Goal: Submit feedback/report problem

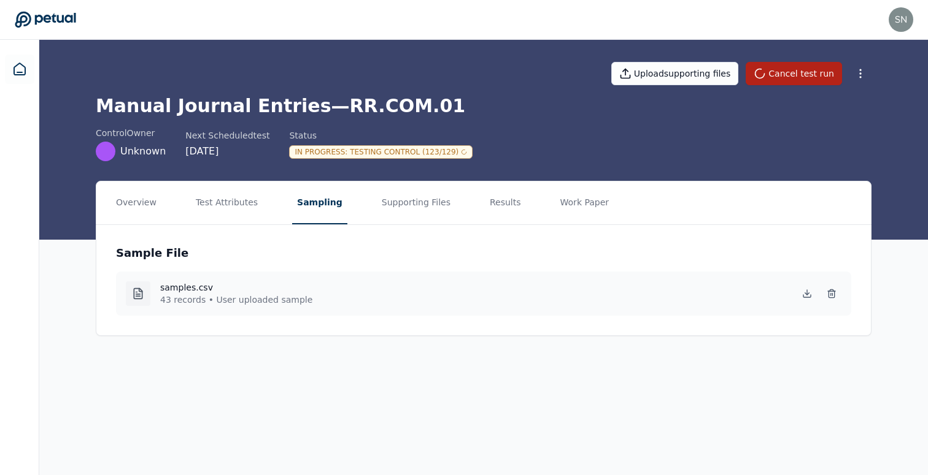
click at [379, 115] on h1 "Manual Journal Entries — RR.COM.01" at bounding box center [483, 106] width 775 height 22
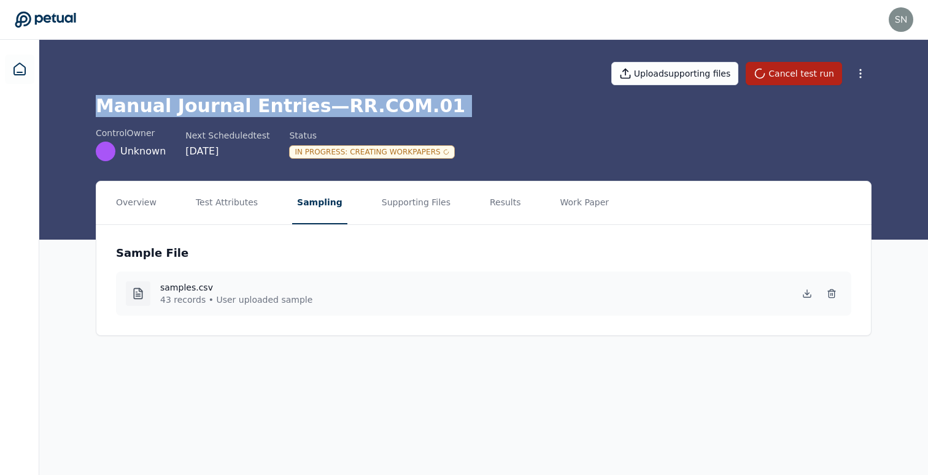
click at [252, 100] on h1 "Manual Journal Entries — RR.COM.01" at bounding box center [483, 106] width 775 height 22
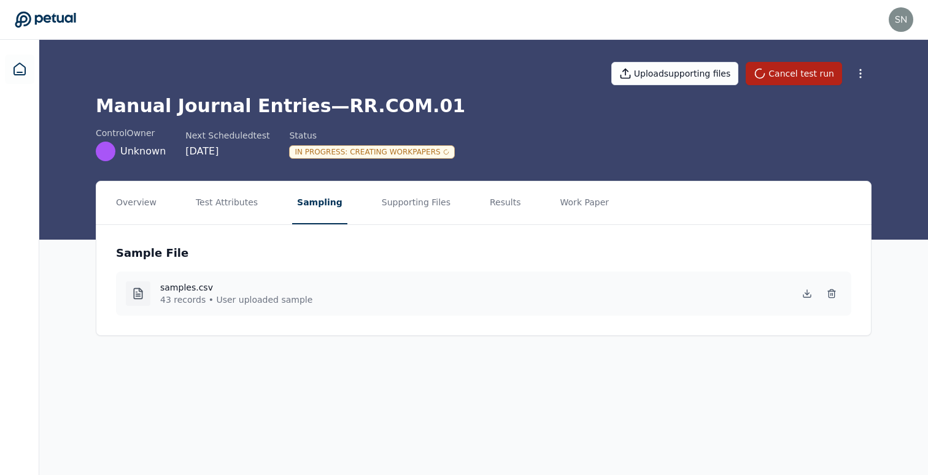
click at [257, 108] on h1 "Manual Journal Entries — RR.COM.01" at bounding box center [483, 106] width 775 height 22
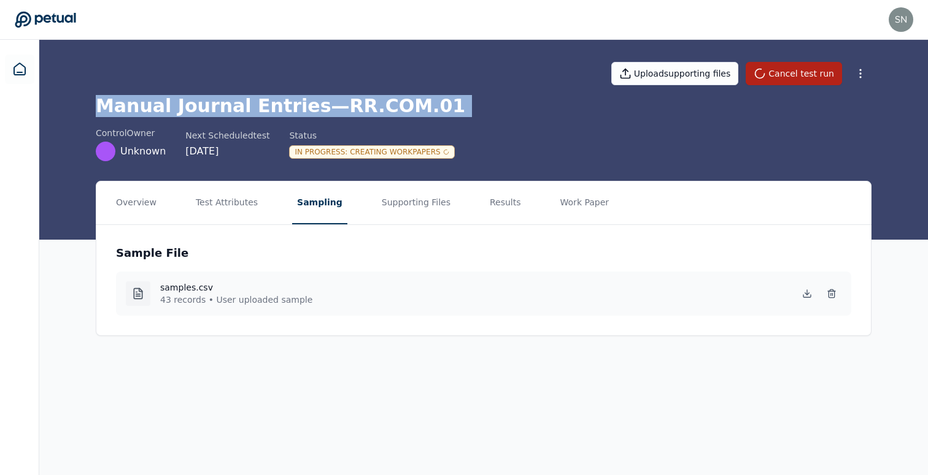
click at [318, 109] on h1 "Manual Journal Entries — RR.COM.01" at bounding box center [483, 106] width 775 height 22
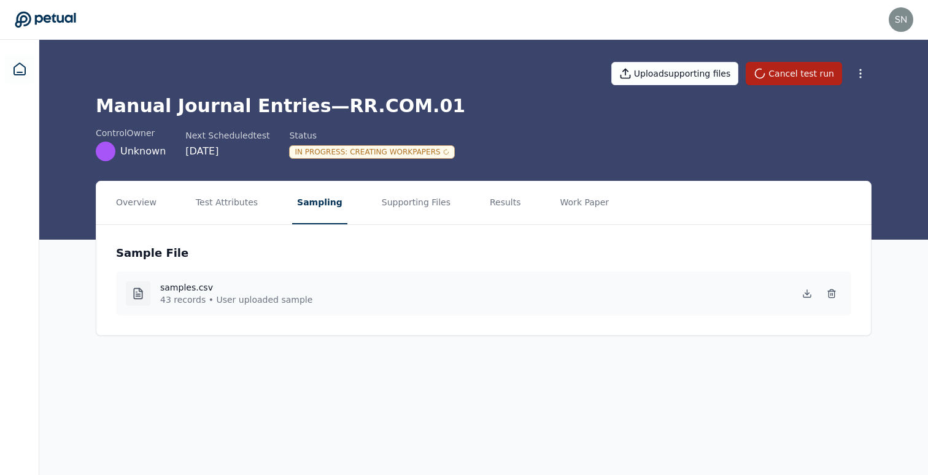
click at [337, 109] on h1 "Manual Journal Entries — RR.COM.01" at bounding box center [483, 106] width 775 height 22
click at [351, 110] on h1 "Manual Journal Entries — RR.COM.01" at bounding box center [483, 106] width 775 height 22
click at [352, 107] on h1 "Manual Journal Entries — RR.COM.01" at bounding box center [483, 106] width 775 height 22
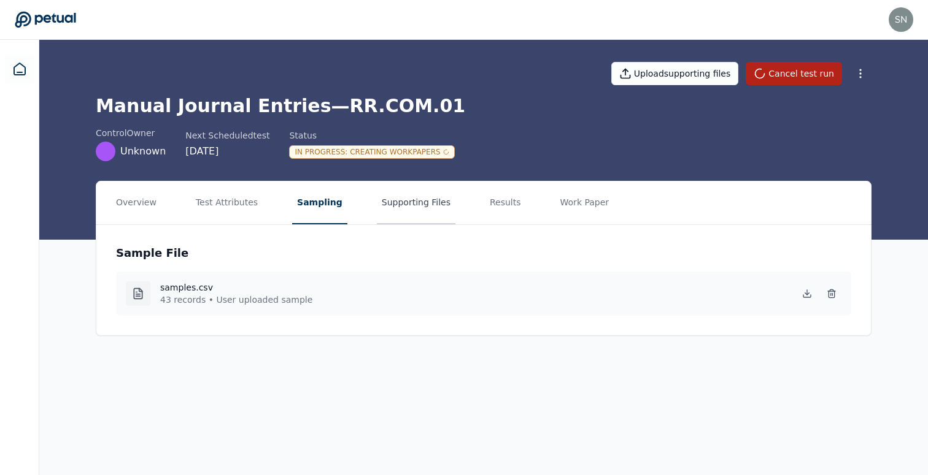
click at [384, 210] on button "Supporting Files" at bounding box center [416, 203] width 79 height 43
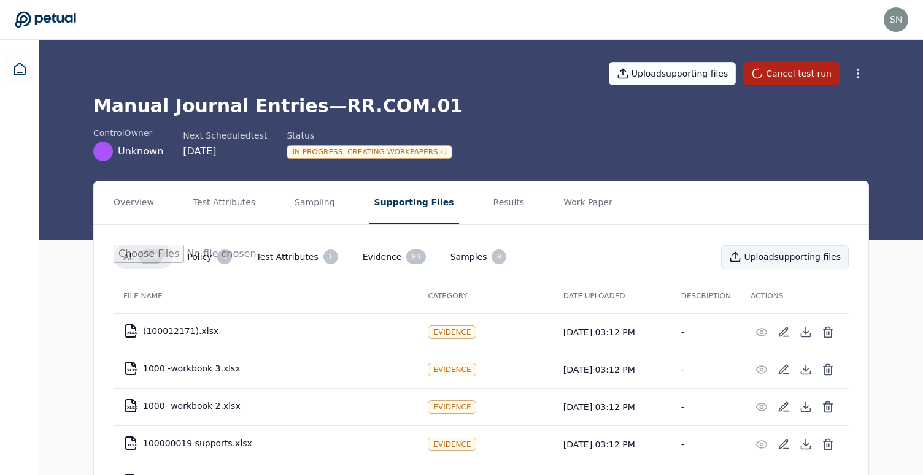
click at [747, 265] on button "Upload supporting files" at bounding box center [785, 256] width 128 height 23
click at [524, 141] on div "control Owner Unknown Next Scheduled test 9/29/2025 Status In Progress : Creati…" at bounding box center [480, 144] width 775 height 34
click at [488, 200] on button "Results" at bounding box center [508, 203] width 41 height 43
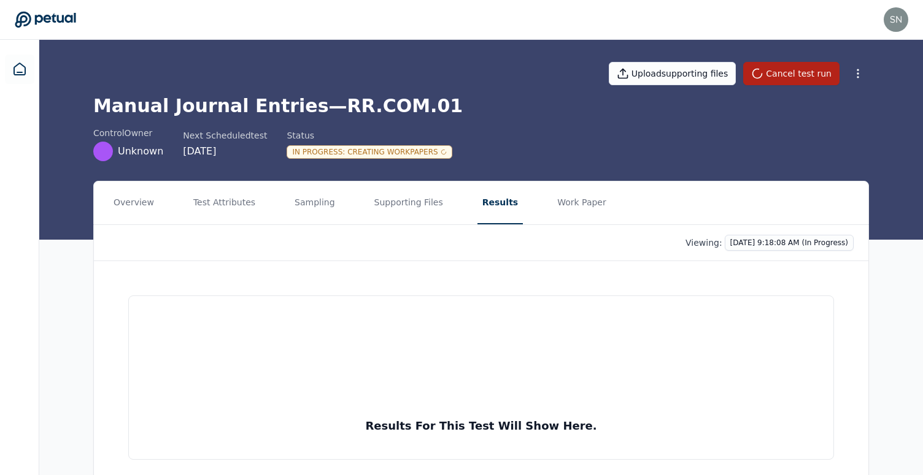
click at [396, 151] on div "In Progress : Creating Workpapers" at bounding box center [368, 151] width 165 height 13
click at [391, 103] on h1 "Manual Journal Entries — RR.COM.01" at bounding box center [480, 106] width 775 height 22
click at [363, 104] on h1 "Manual Journal Entries — RR.COM.01" at bounding box center [480, 106] width 775 height 22
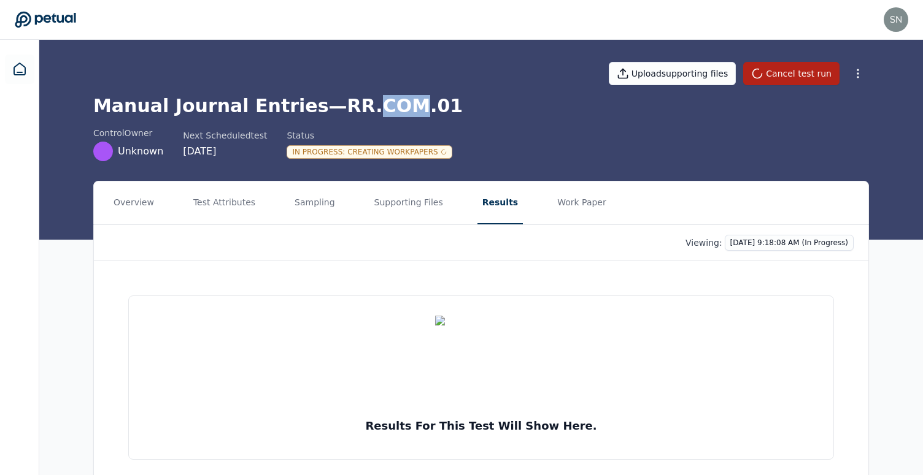
click at [363, 104] on h1 "Manual Journal Entries — RR.COM.01" at bounding box center [480, 106] width 775 height 22
click at [354, 103] on h1 "Manual Journal Entries — RR.COM.01" at bounding box center [480, 106] width 775 height 22
click at [326, 106] on h1 "Manual Journal Entries — RR.COM.01" at bounding box center [480, 106] width 775 height 22
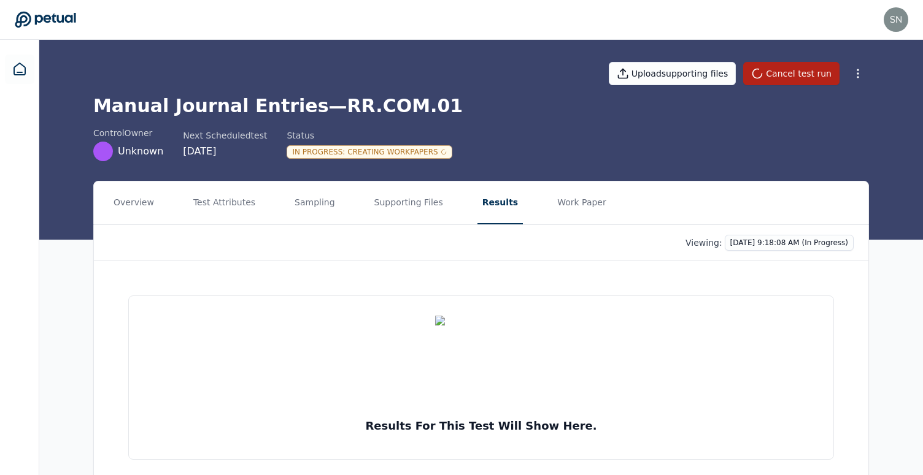
click at [355, 109] on h1 "Manual Journal Entries — RR.COM.01" at bounding box center [480, 106] width 775 height 22
click at [402, 102] on h1 "Manual Journal Entries — RR.COM.01" at bounding box center [480, 106] width 775 height 22
click at [353, 104] on h1 "Manual Journal Entries — RR.COM.01" at bounding box center [480, 106] width 775 height 22
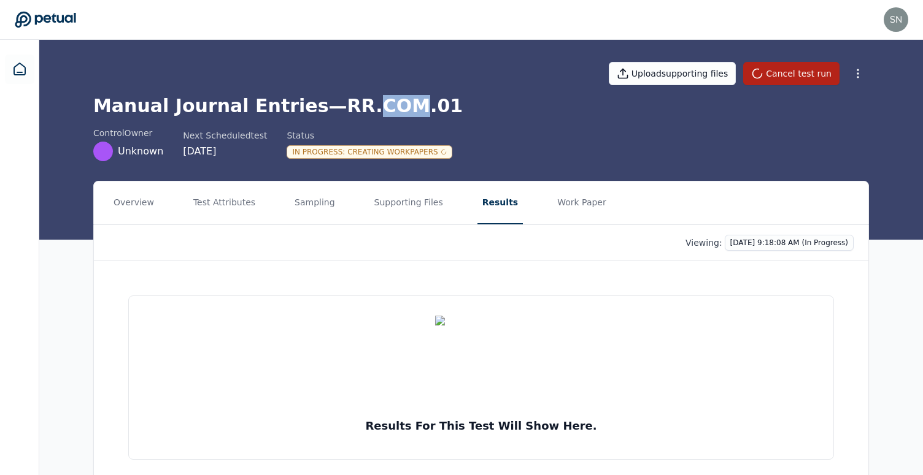
click at [353, 104] on h1 "Manual Journal Entries — RR.COM.01" at bounding box center [480, 106] width 775 height 22
click at [250, 112] on h1 "Manual Journal Entries — RR.COM.01" at bounding box center [480, 106] width 775 height 22
click at [328, 102] on h1 "Manual Journal Entries — RR.COM.01" at bounding box center [480, 106] width 775 height 22
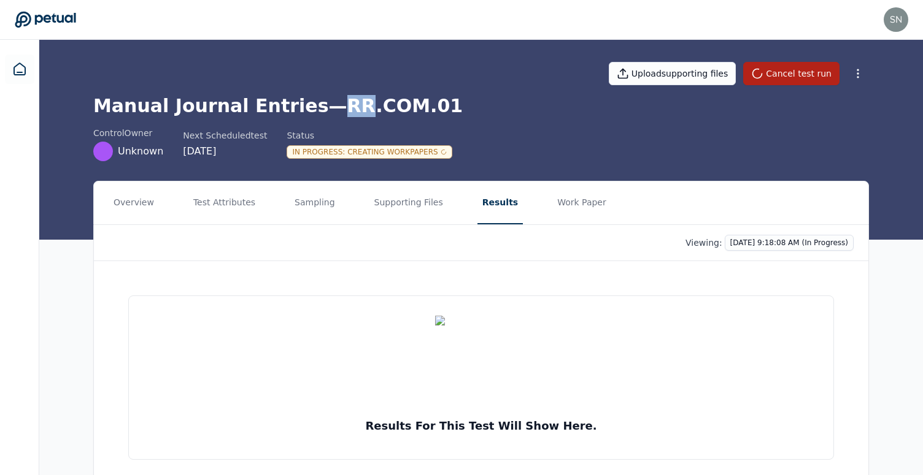
click at [356, 102] on h1 "Manual Journal Entries — RR.COM.01" at bounding box center [480, 106] width 775 height 22
click at [404, 112] on h1 "Manual Journal Entries — RR.COM.01" at bounding box center [480, 106] width 775 height 22
click at [371, 112] on h1 "Manual Journal Entries — RR.COM.01" at bounding box center [480, 106] width 775 height 22
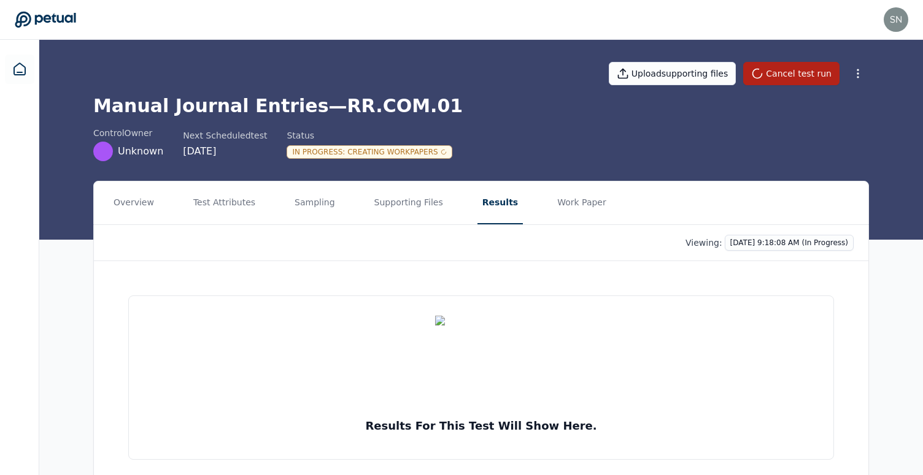
click at [371, 112] on h1 "Manual Journal Entries — RR.COM.01" at bounding box center [480, 106] width 775 height 22
click at [418, 112] on h1 "Manual Journal Entries — RR.COM.01" at bounding box center [480, 106] width 775 height 22
drag, startPoint x: 390, startPoint y: 110, endPoint x: 336, endPoint y: 110, distance: 54.0
click at [336, 110] on h1 "Manual Journal Entries — RR.COM.01" at bounding box center [480, 106] width 775 height 22
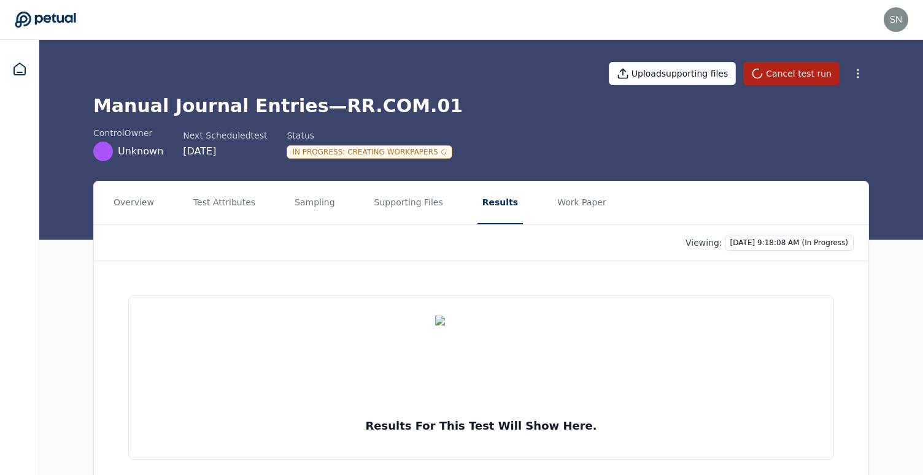
click at [361, 110] on h1 "Manual Journal Entries — RR.COM.01" at bounding box center [480, 106] width 775 height 22
click at [398, 112] on h1 "Manual Journal Entries — RR.COM.01" at bounding box center [480, 106] width 775 height 22
click at [368, 102] on h1 "Manual Journal Entries — RR.COM.01" at bounding box center [480, 106] width 775 height 22
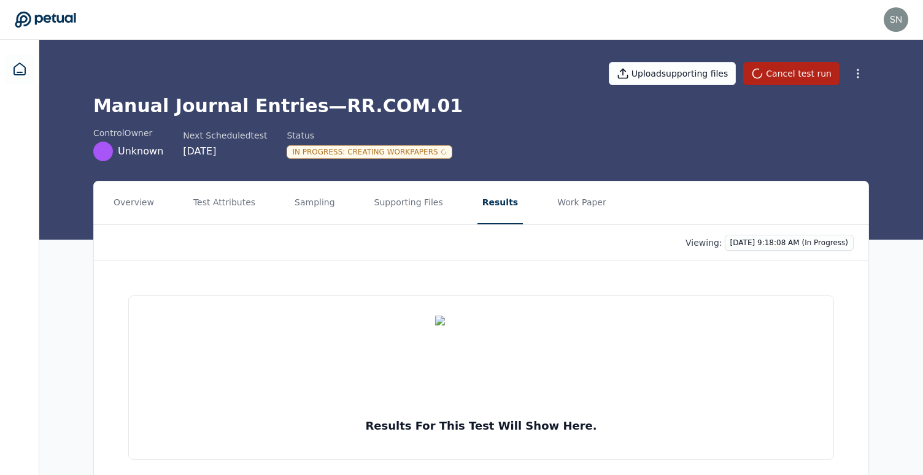
click at [368, 102] on h1 "Manual Journal Entries — RR.COM.01" at bounding box center [480, 106] width 775 height 22
click at [343, 101] on h1 "Manual Journal Entries — RR.COM.01" at bounding box center [480, 106] width 775 height 22
click at [357, 153] on div "In Progress : Creating Workpapers" at bounding box center [368, 151] width 165 height 13
click at [383, 158] on div "In Progress : Creating Workpapers" at bounding box center [368, 151] width 165 height 13
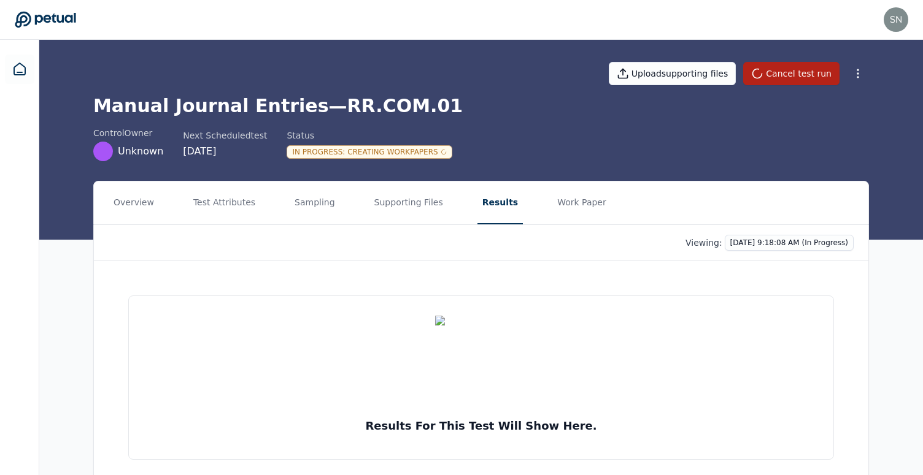
click at [383, 158] on div "In Progress : Creating Workpapers" at bounding box center [368, 151] width 165 height 13
click at [391, 155] on div "In Progress : Creating Workpapers" at bounding box center [368, 151] width 165 height 13
click at [321, 104] on h1 "Manual Journal Entries — RR.COM.01" at bounding box center [480, 106] width 775 height 22
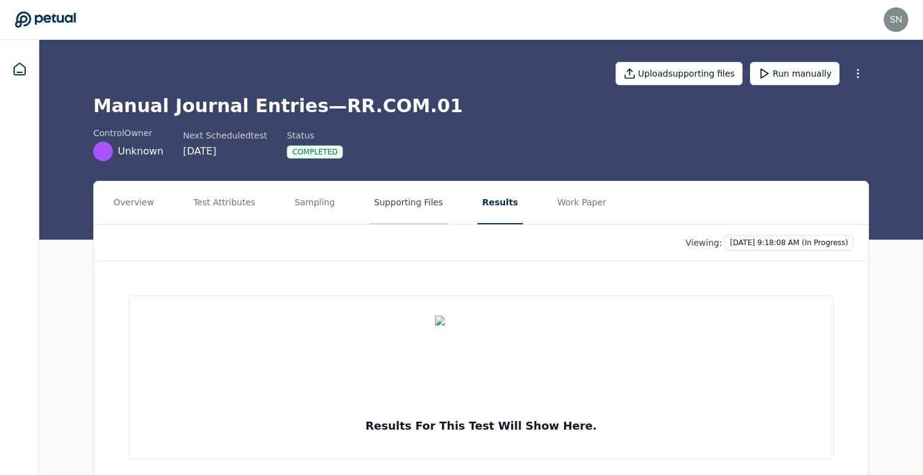
click at [420, 204] on button "Supporting Files" at bounding box center [408, 203] width 79 height 43
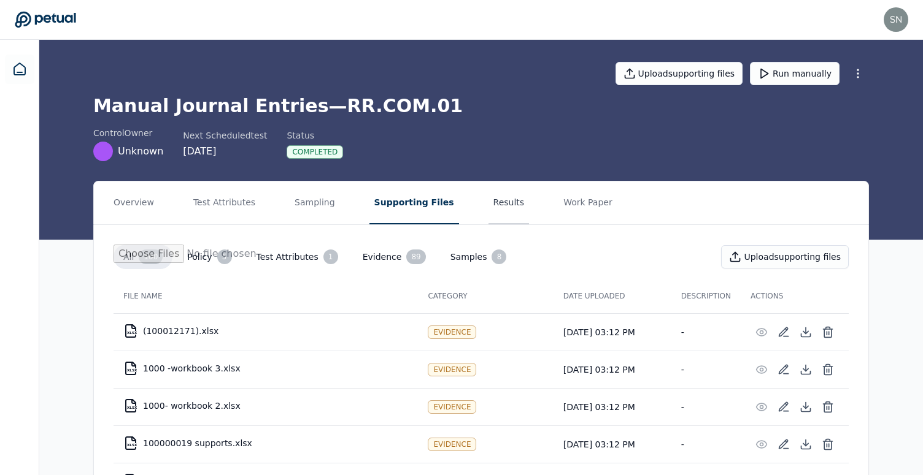
click at [488, 206] on button "Results" at bounding box center [508, 203] width 41 height 43
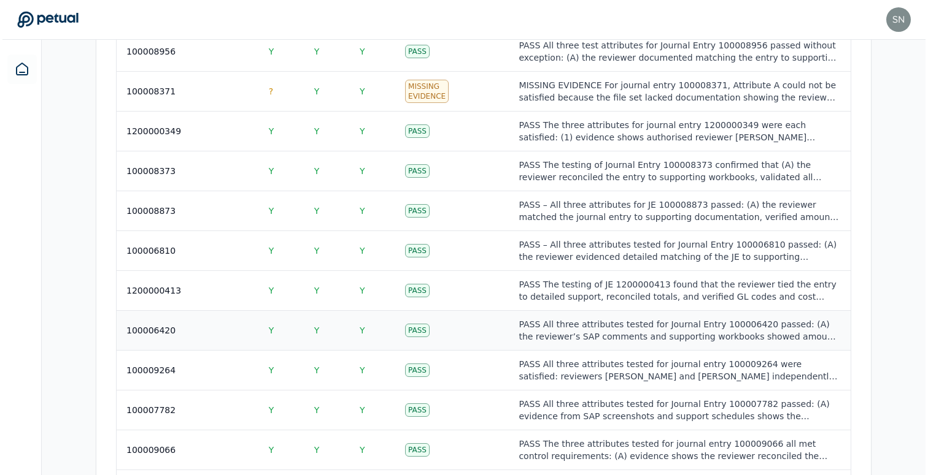
scroll to position [1840, 0]
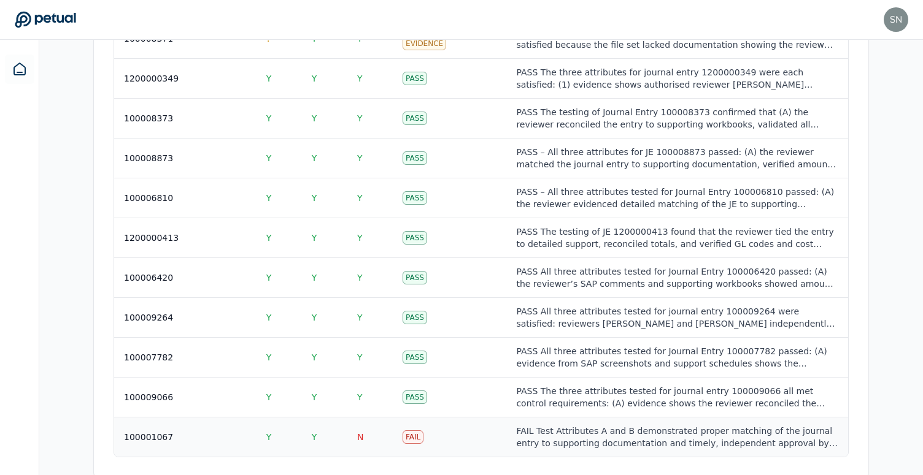
click at [530, 425] on div "FAIL Test Attributes A and B demonstrated proper matching of the journal entry …" at bounding box center [676, 437] width 321 height 25
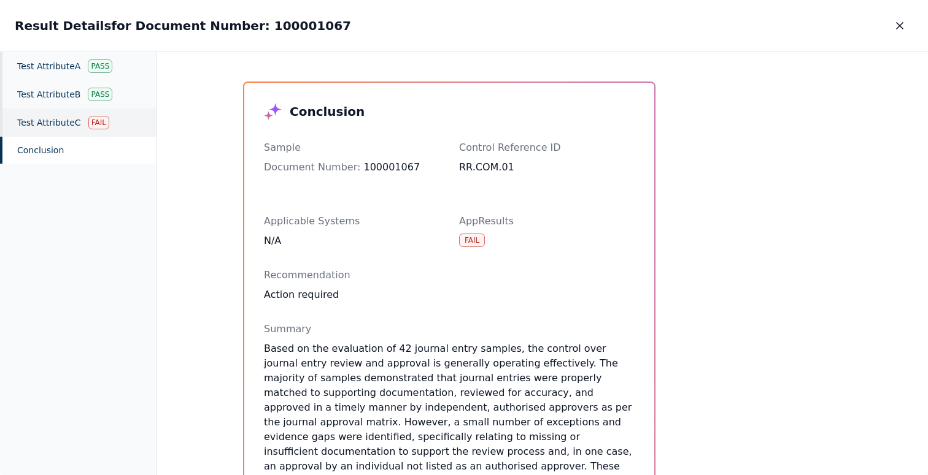
click at [110, 128] on div "Test Attribute C Fail" at bounding box center [78, 123] width 156 height 28
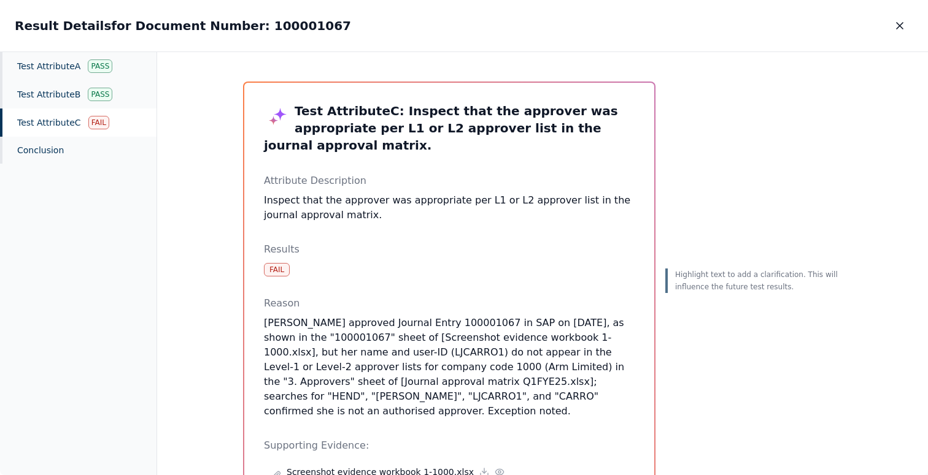
click at [408, 334] on p "Lucy Henderson approved Journal Entry 100001067 in SAP on 03-May-2024, as shown…" at bounding box center [449, 367] width 371 height 103
copy p "LJCARRO1"
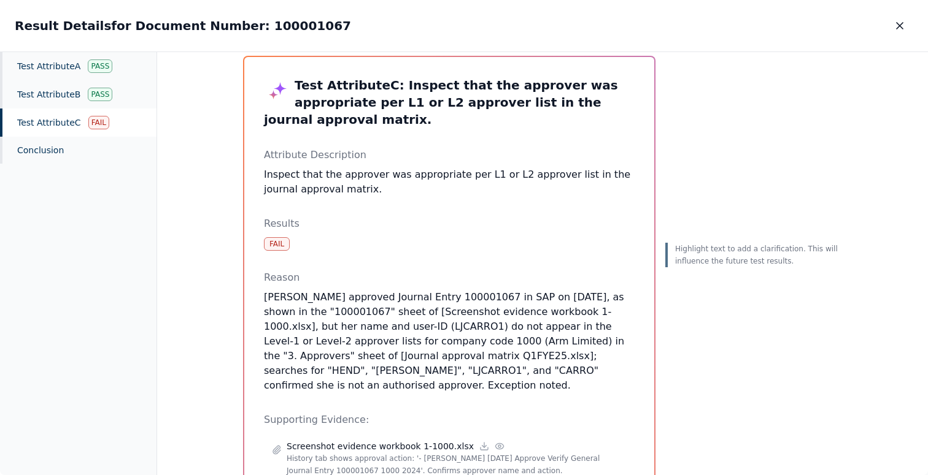
scroll to position [176, 0]
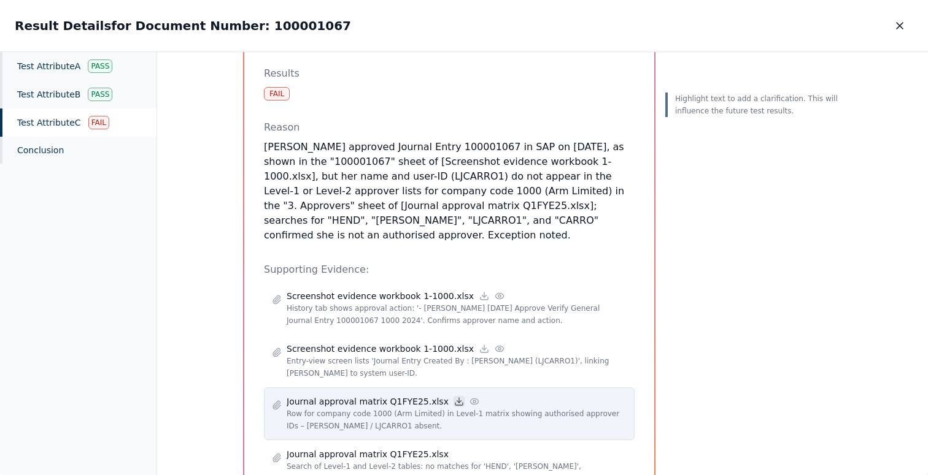
click at [457, 401] on icon at bounding box center [459, 402] width 4 height 2
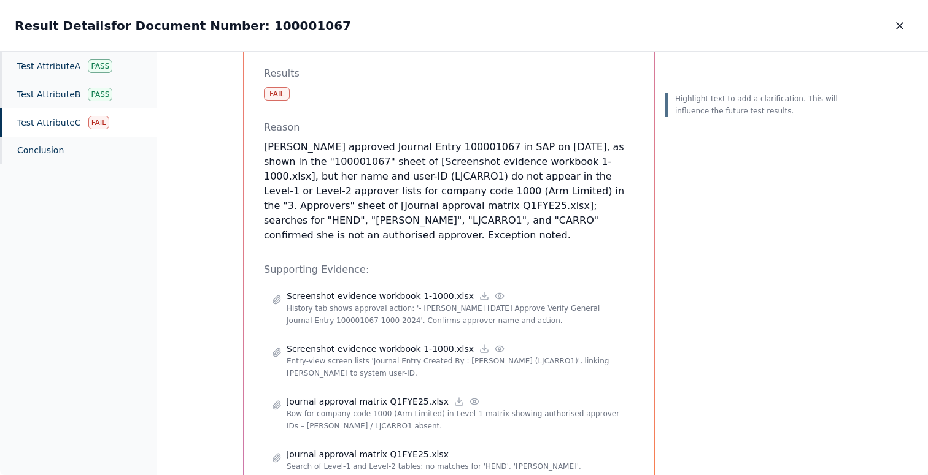
click at [407, 155] on p "Lucy Henderson approved Journal Entry 100001067 in SAP on 03-May-2024, as shown…" at bounding box center [449, 191] width 371 height 103
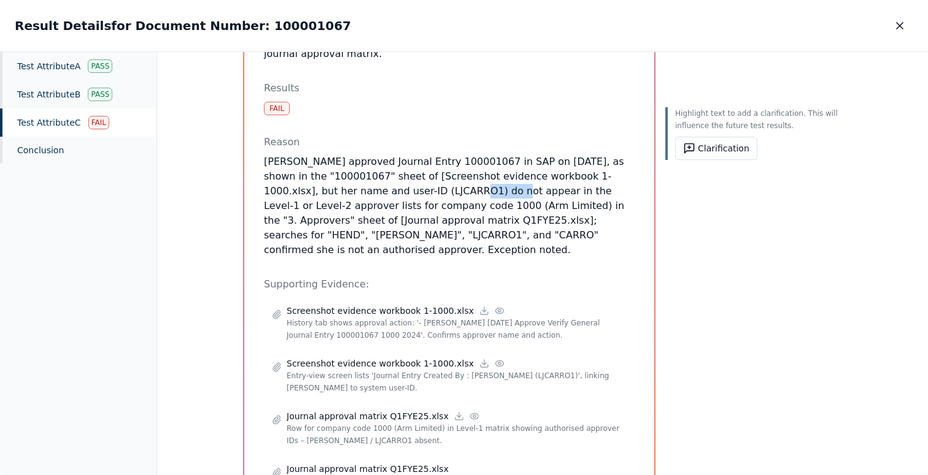
scroll to position [151, 0]
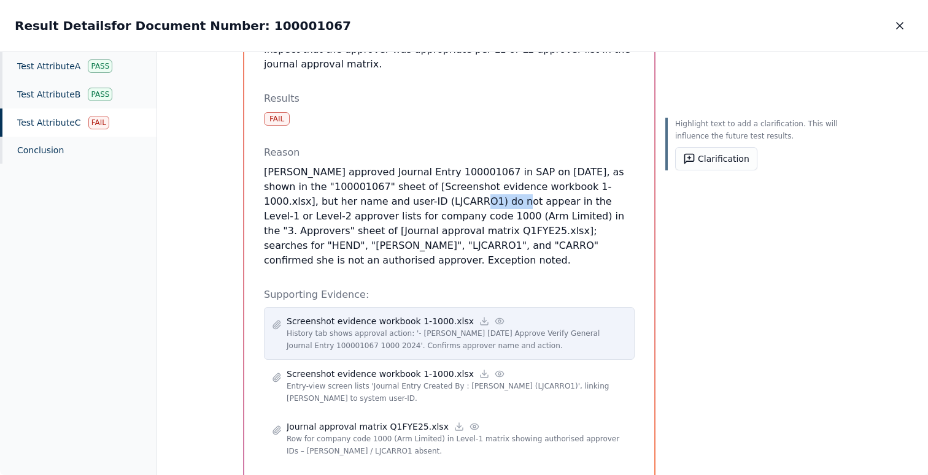
click at [494, 317] on icon at bounding box center [499, 322] width 10 height 10
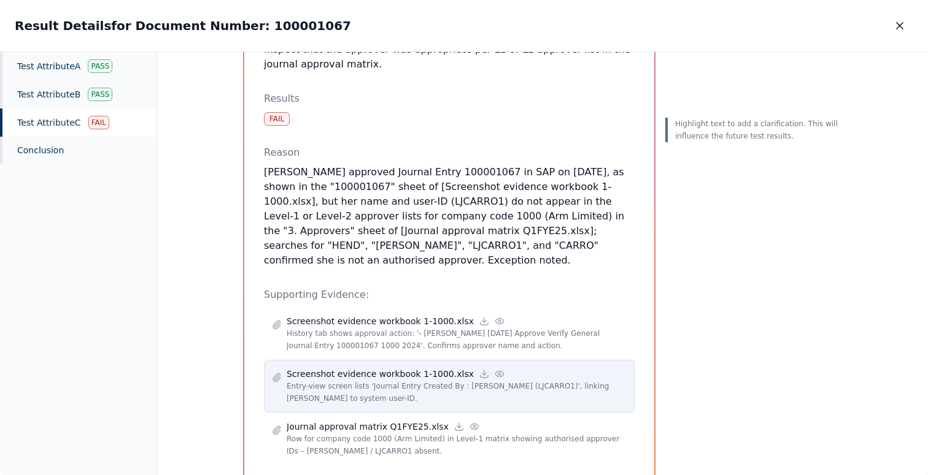
click at [494, 369] on icon at bounding box center [499, 374] width 10 height 10
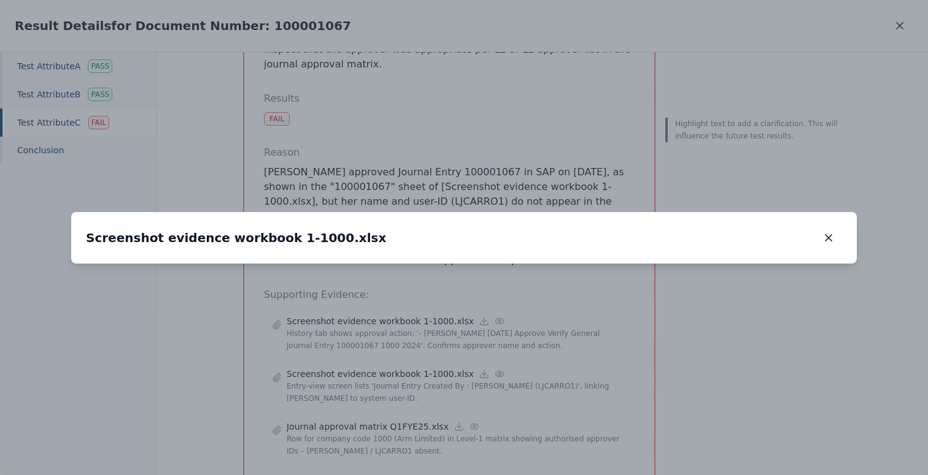
drag, startPoint x: 471, startPoint y: 159, endPoint x: 761, endPoint y: 332, distance: 337.3
click at [740, 428] on img at bounding box center [740, 428] width 0 height 0
drag, startPoint x: 725, startPoint y: 317, endPoint x: 555, endPoint y: 176, distance: 220.5
click at [583, 297] on img at bounding box center [583, 297] width 0 height 0
drag, startPoint x: 653, startPoint y: 267, endPoint x: 706, endPoint y: 225, distance: 67.7
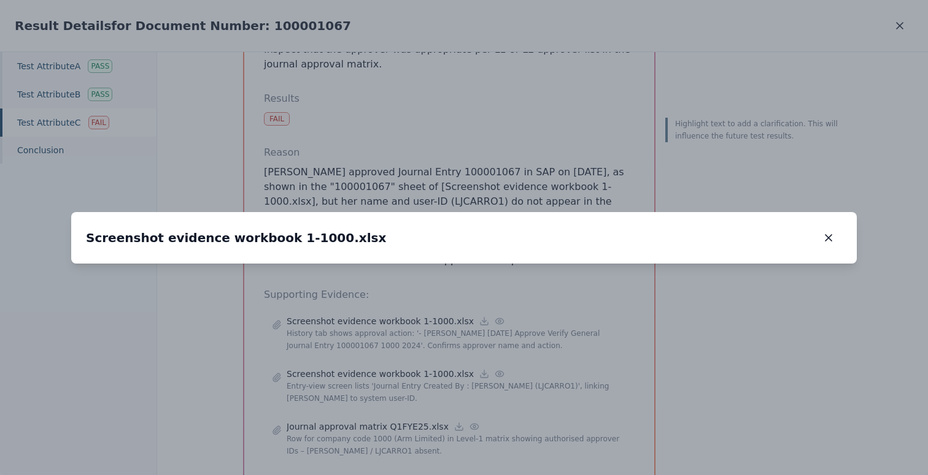
click at [637, 255] on img at bounding box center [637, 255] width 0 height 0
drag, startPoint x: 705, startPoint y: 307, endPoint x: 394, endPoint y: 271, distance: 312.5
click at [405, 215] on img at bounding box center [405, 215] width 0 height 0
drag, startPoint x: 585, startPoint y: 281, endPoint x: 282, endPoint y: 276, distance: 303.7
click at [123, 217] on img at bounding box center [123, 217] width 0 height 0
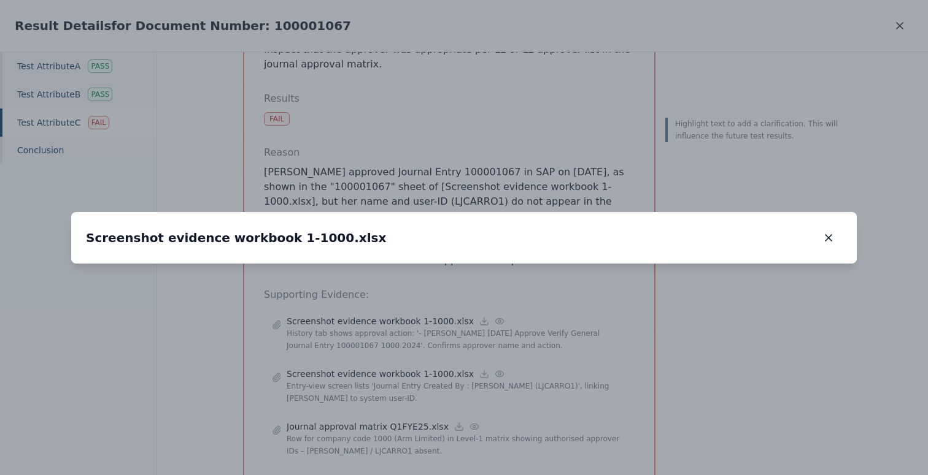
drag, startPoint x: 380, startPoint y: 233, endPoint x: 439, endPoint y: 352, distance: 132.0
click at [74, 330] on img at bounding box center [74, 330] width 0 height 0
drag, startPoint x: 529, startPoint y: 206, endPoint x: 521, endPoint y: 228, distance: 23.3
click at [66, 352] on img at bounding box center [66, 352] width 0 height 0
click at [828, 232] on icon "button" at bounding box center [828, 238] width 12 height 12
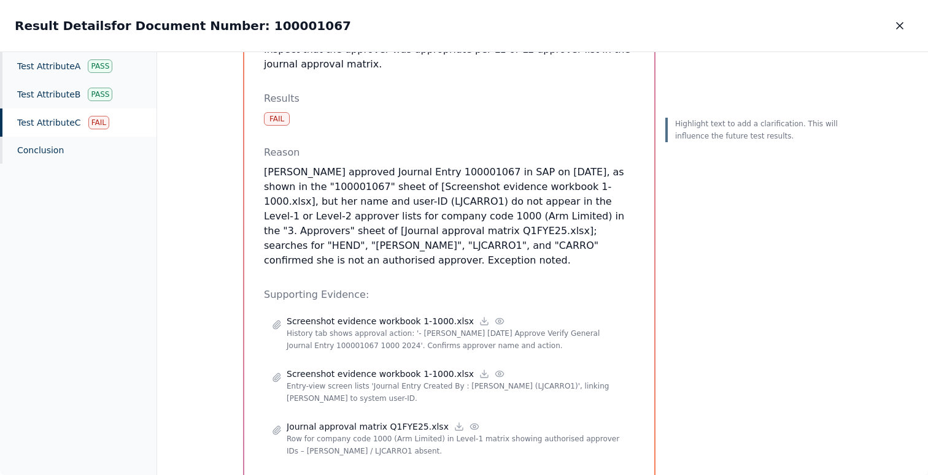
click at [407, 187] on p "Lucy Henderson approved Journal Entry 100001067 in SAP on 03-May-2024, as shown…" at bounding box center [449, 216] width 371 height 103
click at [406, 231] on p "Lucy Henderson approved Journal Entry 100001067 in SAP on 03-May-2024, as shown…" at bounding box center [449, 216] width 371 height 103
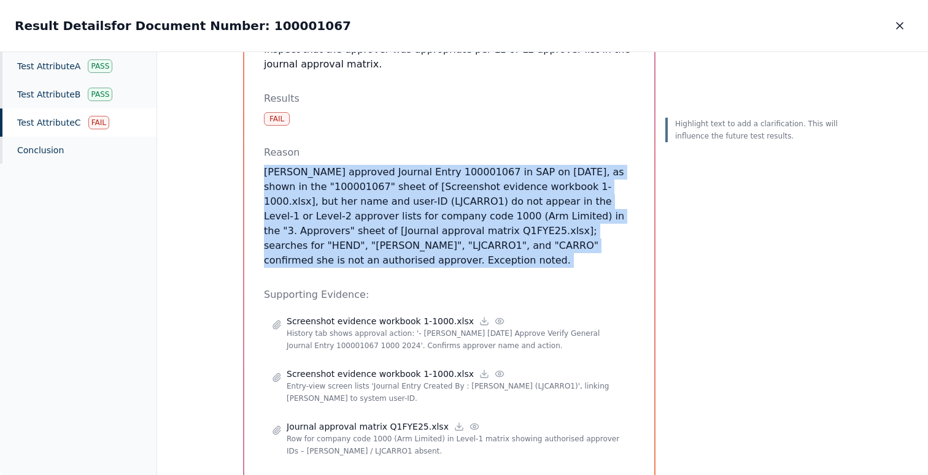
scroll to position [231, 0]
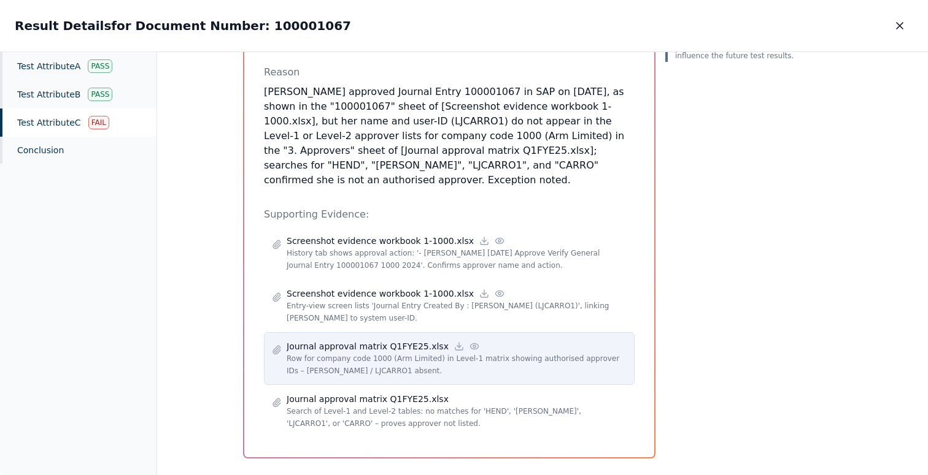
click at [469, 342] on icon at bounding box center [474, 347] width 10 height 10
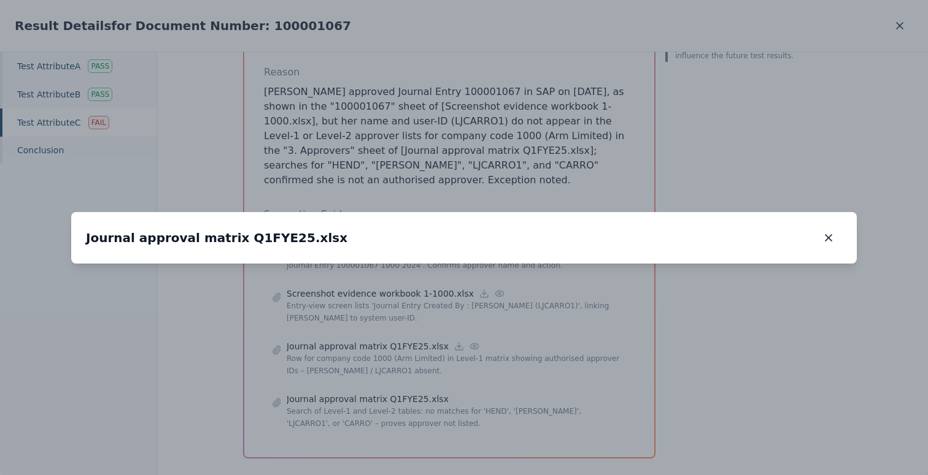
drag, startPoint x: 419, startPoint y: 152, endPoint x: 467, endPoint y: 451, distance: 302.6
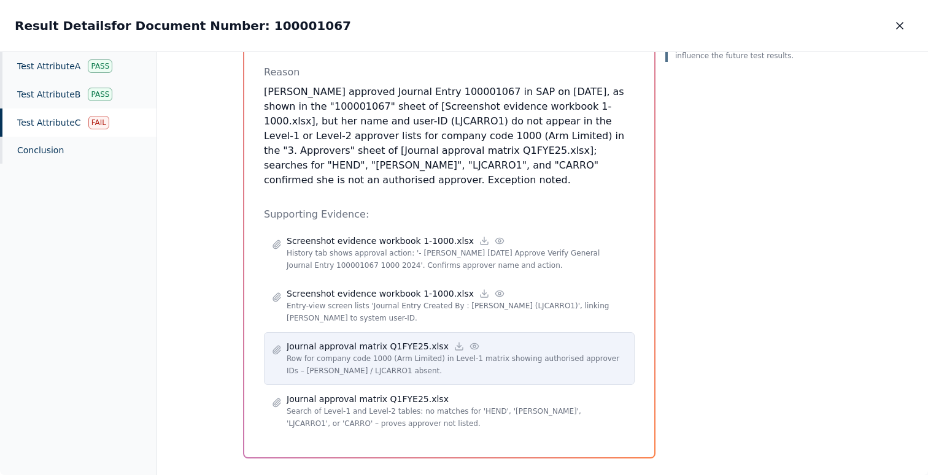
click at [469, 342] on icon at bounding box center [474, 347] width 10 height 10
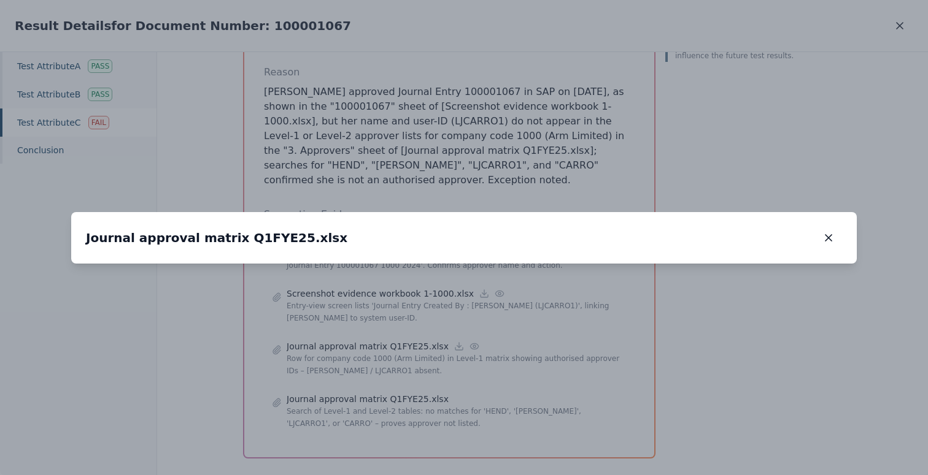
drag, startPoint x: 359, startPoint y: 118, endPoint x: 517, endPoint y: 281, distance: 226.5
click at [621, 426] on img at bounding box center [621, 426] width 0 height 0
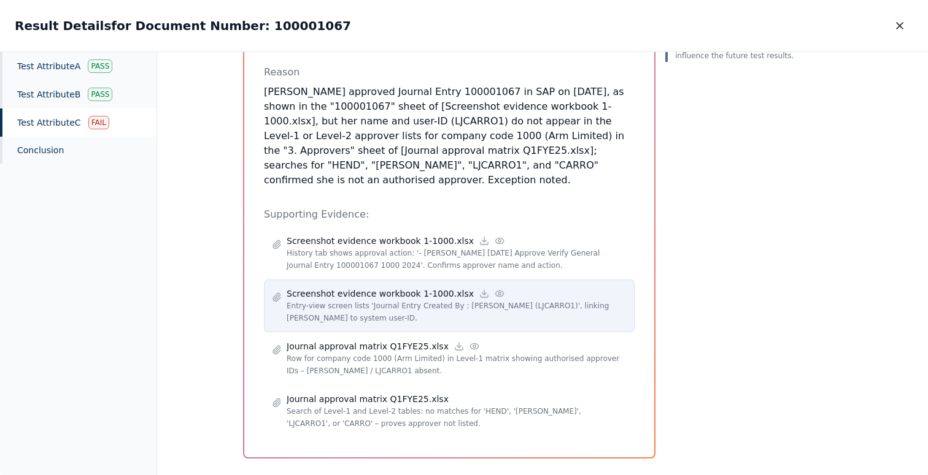
click at [494, 289] on icon at bounding box center [499, 294] width 10 height 10
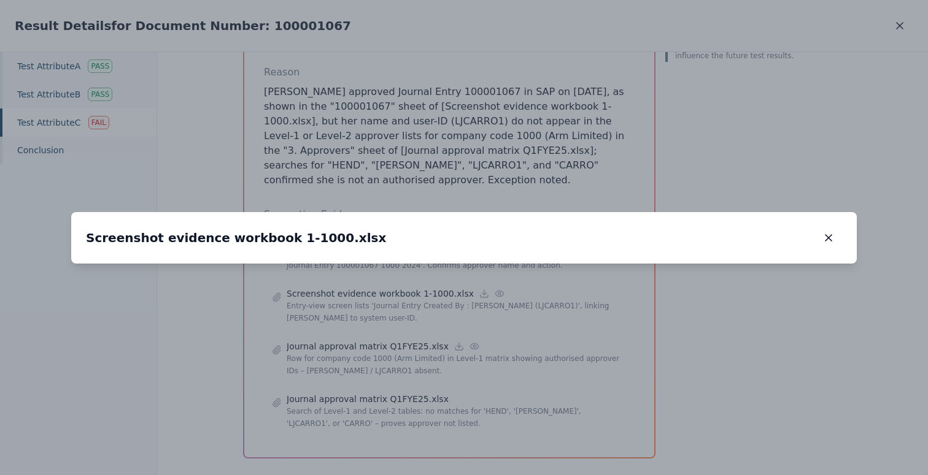
drag, startPoint x: 710, startPoint y: 164, endPoint x: 527, endPoint y: 167, distance: 183.5
click at [359, 264] on img at bounding box center [359, 264] width 0 height 0
drag, startPoint x: 697, startPoint y: 131, endPoint x: 364, endPoint y: 294, distance: 370.9
click at [274, 267] on img at bounding box center [274, 267] width 0 height 0
drag, startPoint x: 707, startPoint y: 198, endPoint x: 565, endPoint y: 230, distance: 145.9
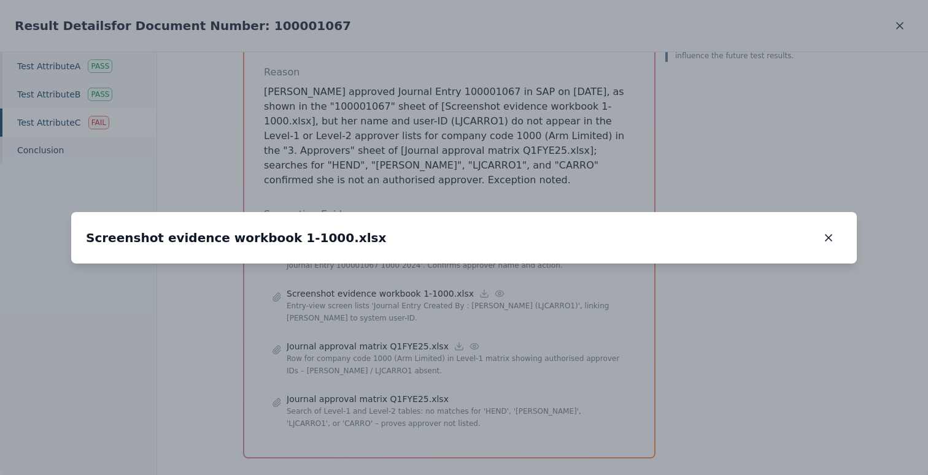
click at [823, 232] on icon "button" at bounding box center [828, 238] width 12 height 12
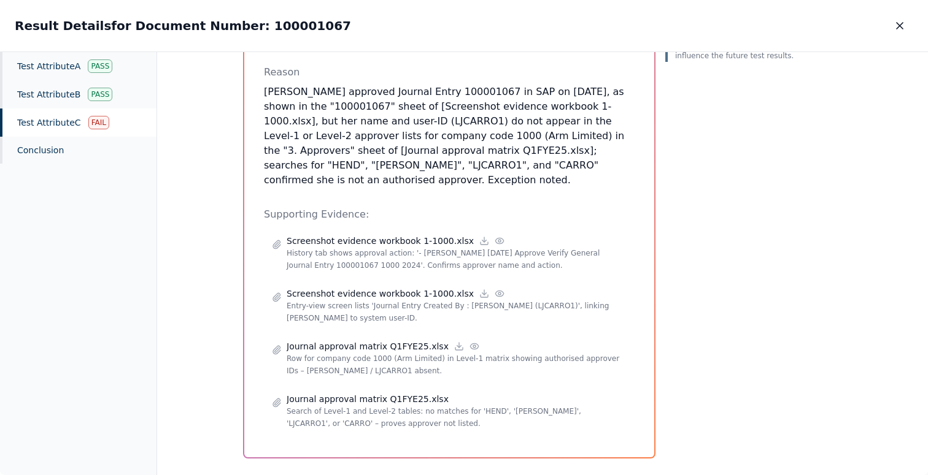
click at [404, 106] on p "Lucy Henderson approved Journal Entry 100001067 in SAP on 03-May-2024, as shown…" at bounding box center [449, 136] width 371 height 103
click at [709, 80] on button "Clarification" at bounding box center [716, 78] width 82 height 23
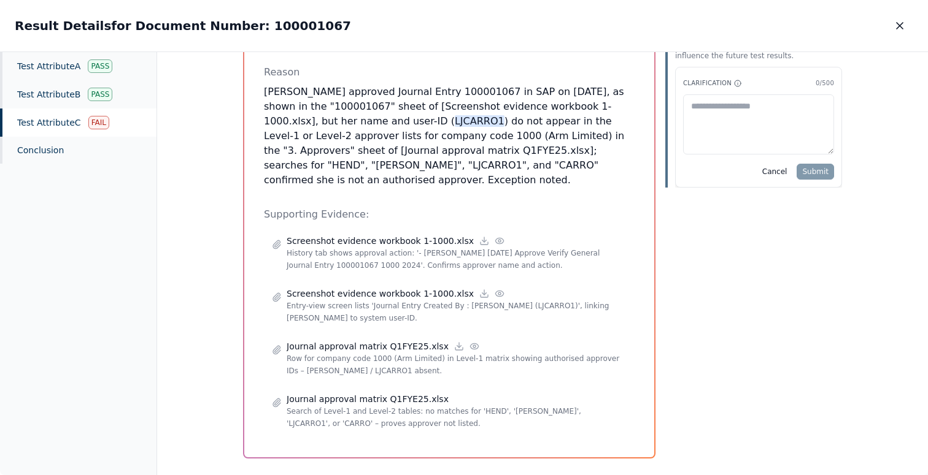
click at [713, 113] on textarea at bounding box center [758, 124] width 151 height 60
type textarea "**********"
click at [865, 98] on div "Test Attribute C : Inspect that the approver was appropriate per L1 or L2 appro…" at bounding box center [542, 264] width 771 height 424
click at [800, 114] on textarea "**********" at bounding box center [758, 124] width 151 height 60
click at [818, 176] on button "Submit" at bounding box center [814, 172] width 37 height 16
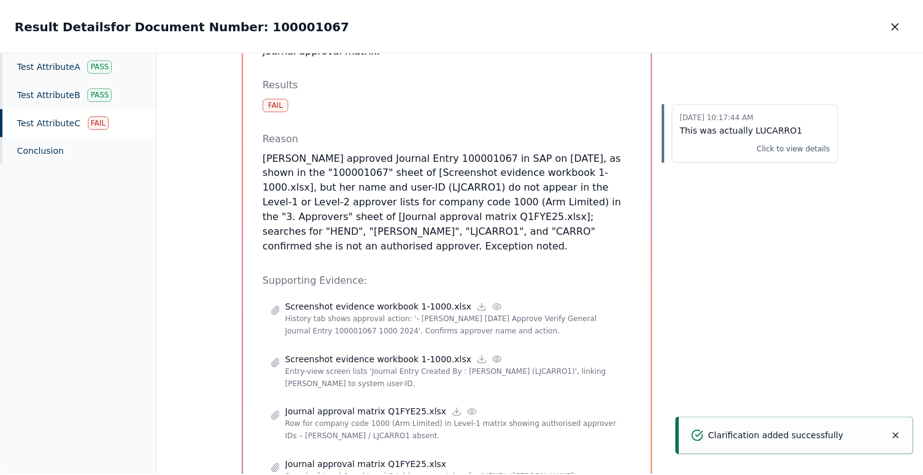
scroll to position [155, 0]
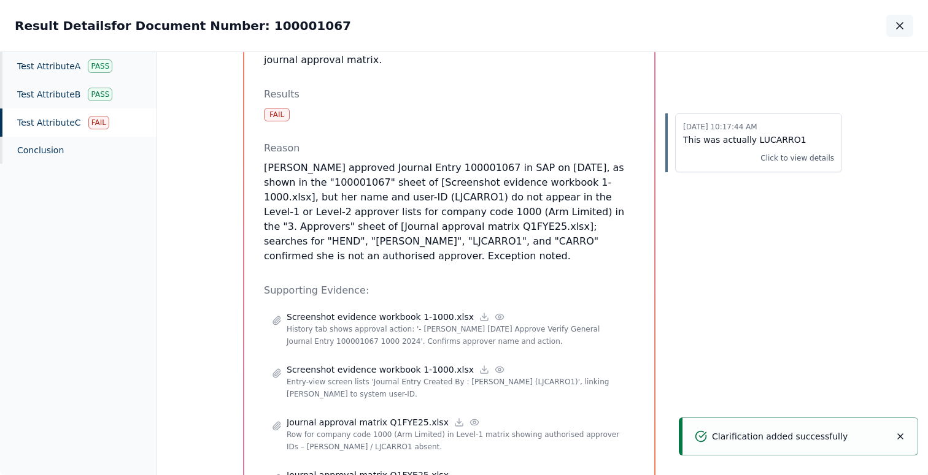
click at [904, 28] on icon "button" at bounding box center [899, 26] width 12 height 12
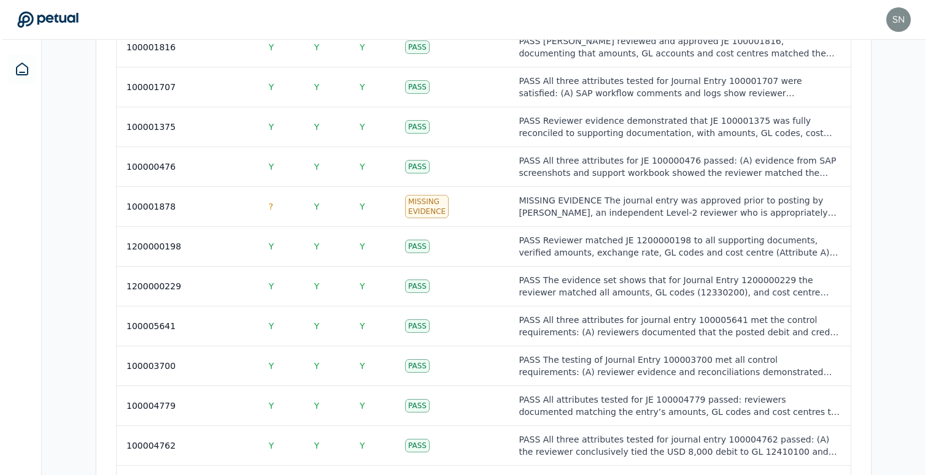
scroll to position [981, 0]
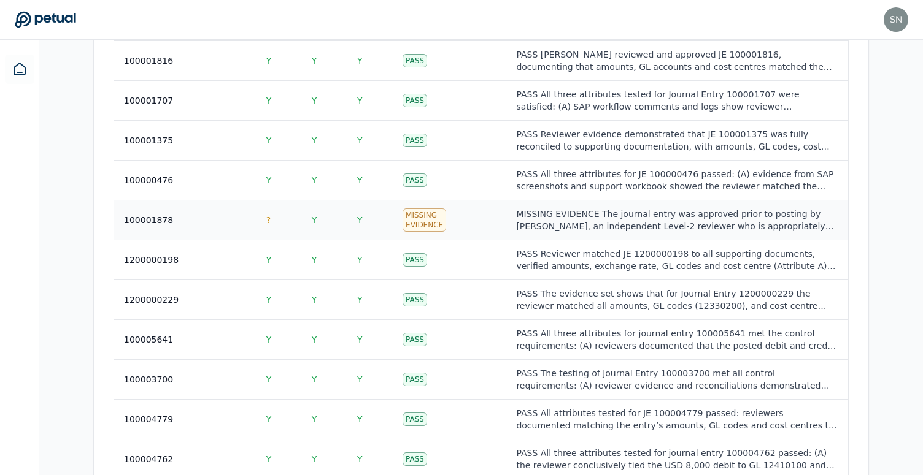
click at [485, 201] on td "Missing Evidence" at bounding box center [449, 221] width 113 height 40
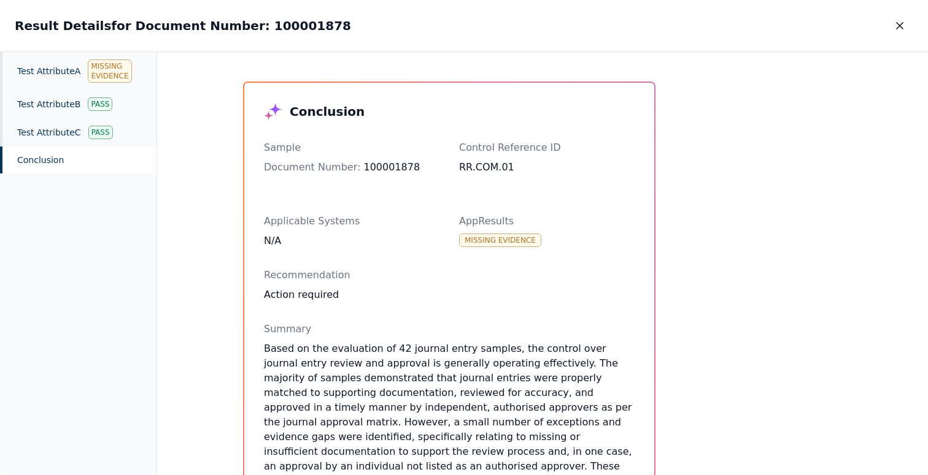
scroll to position [72, 0]
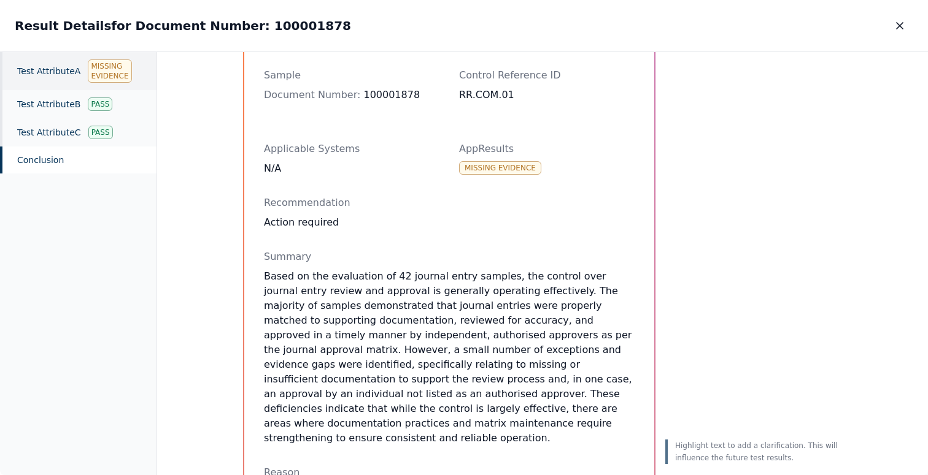
click at [63, 61] on div "Test Attribute A Missing Evidence" at bounding box center [78, 71] width 156 height 38
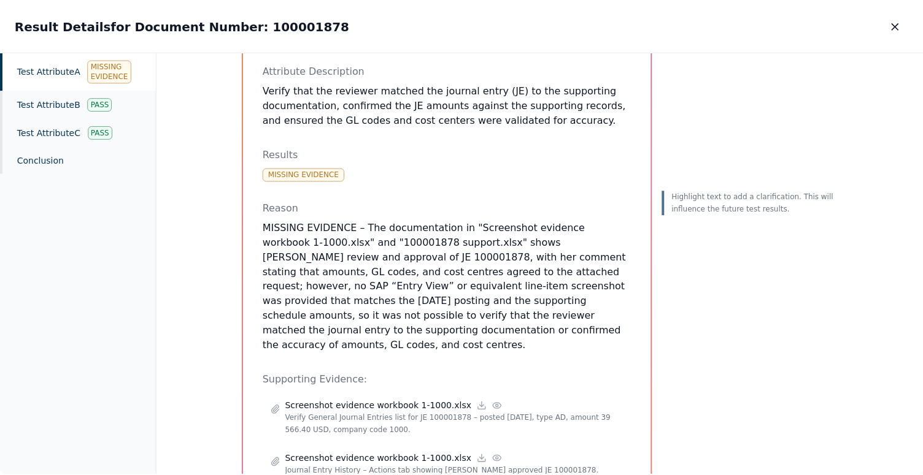
scroll to position [151, 0]
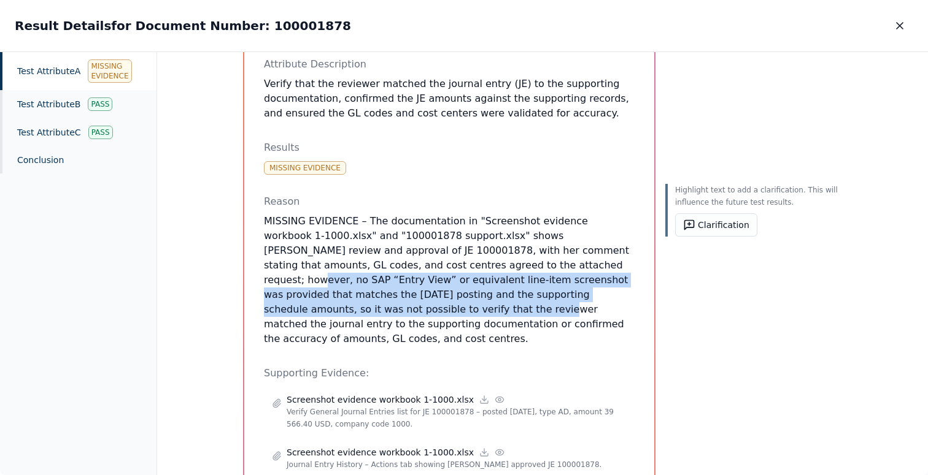
drag, startPoint x: 464, startPoint y: 264, endPoint x: 625, endPoint y: 300, distance: 164.0
click at [625, 300] on p "MISSING EVIDENCE – The documentation in "Screenshot evidence workbook 1-1000.xl…" at bounding box center [449, 280] width 371 height 133
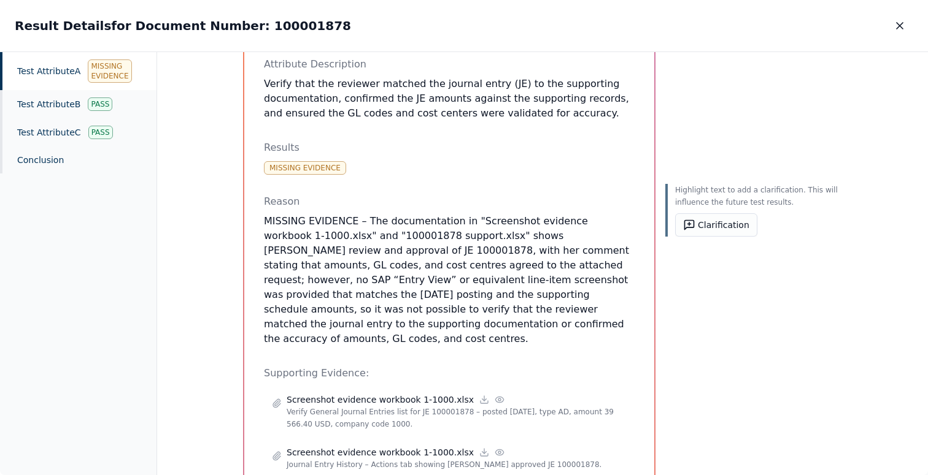
drag, startPoint x: 632, startPoint y: 319, endPoint x: 617, endPoint y: 239, distance: 81.9
click at [617, 239] on div "Test Attribute A : Verify that the reviewer matched the journal entry (JE) to t…" at bounding box center [449, 321] width 410 height 778
click at [899, 31] on icon "button" at bounding box center [899, 26] width 12 height 12
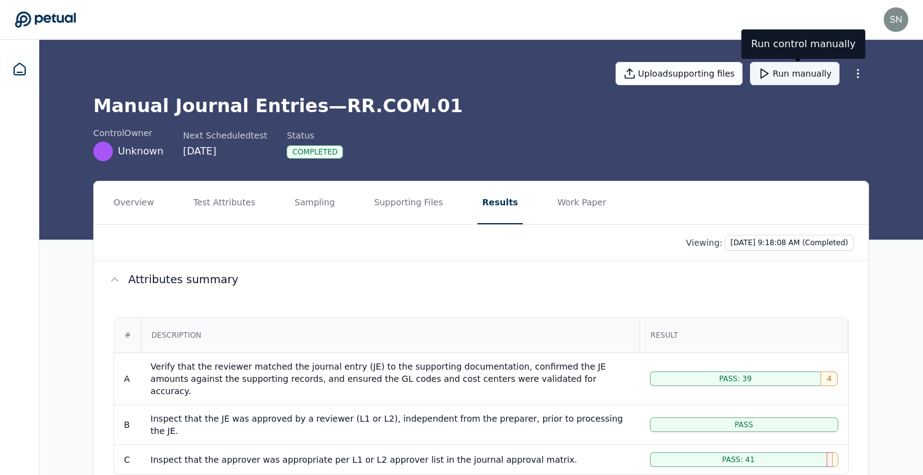
click at [782, 79] on button "Run manually" at bounding box center [795, 73] width 90 height 23
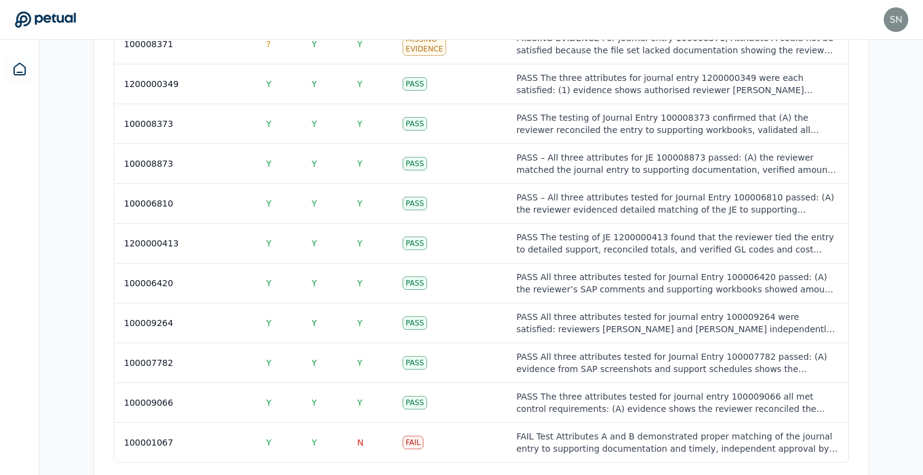
scroll to position [1840, 0]
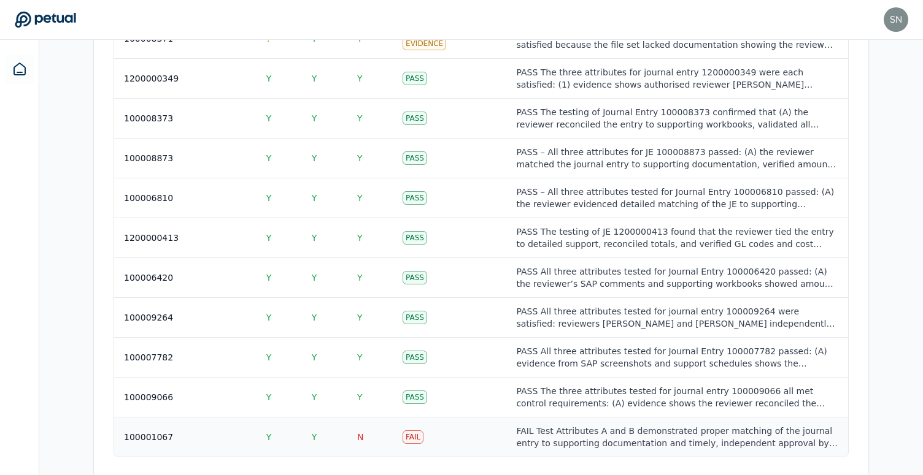
click at [677, 425] on div "FAIL Test Attributes A and B demonstrated proper matching of the journal entry …" at bounding box center [676, 437] width 321 height 25
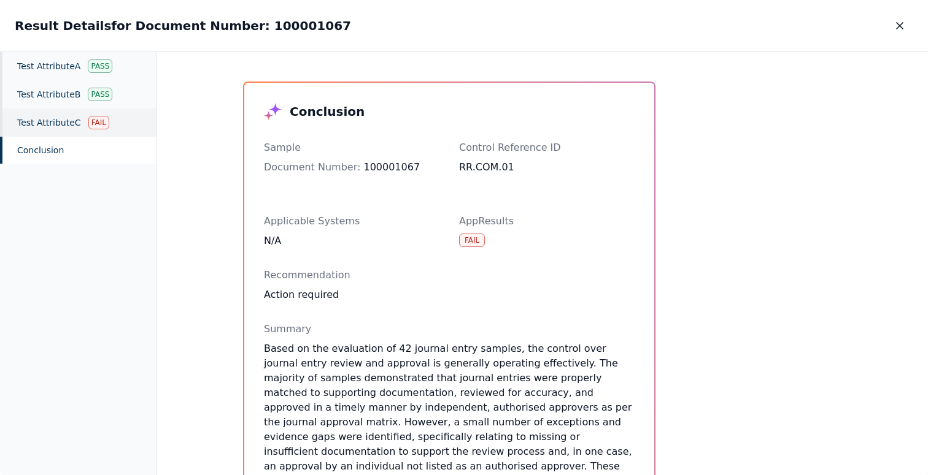
click at [105, 128] on div "Fail" at bounding box center [98, 122] width 21 height 13
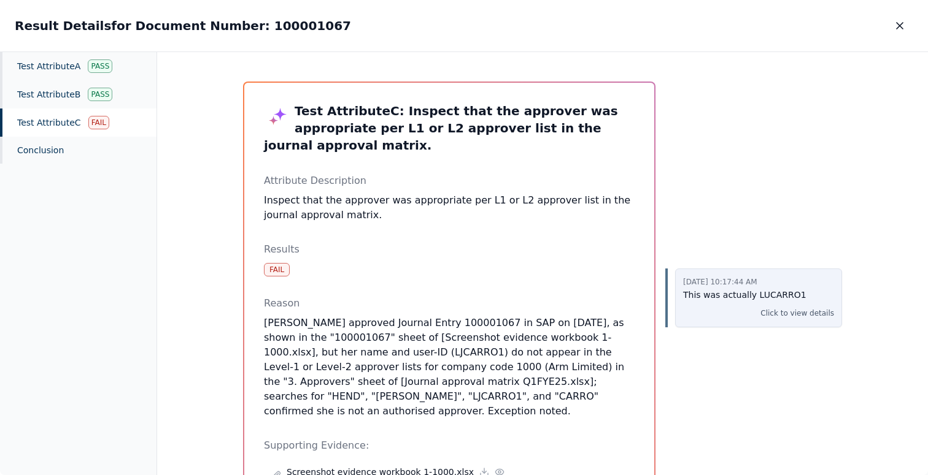
click at [749, 302] on div "9/30/2025, 10:17:44 AM This was actually LUCARRO1 Click to view details" at bounding box center [758, 298] width 151 height 43
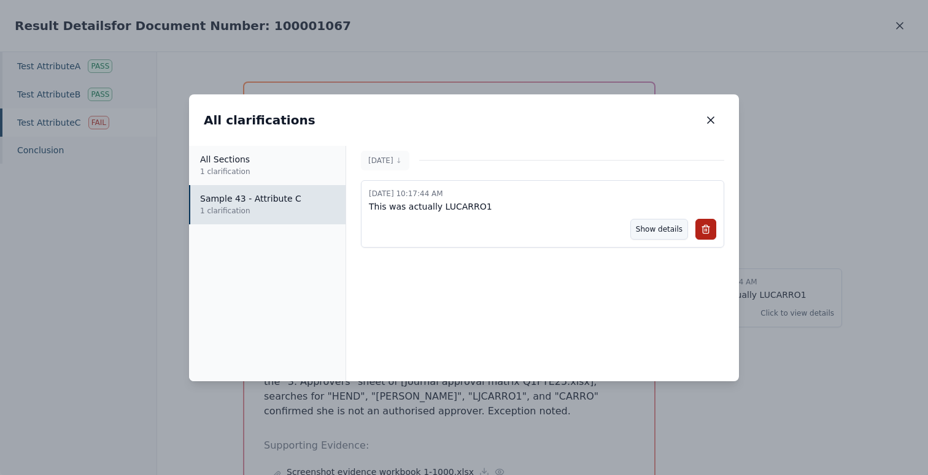
click at [658, 227] on button "Show details" at bounding box center [659, 229] width 58 height 21
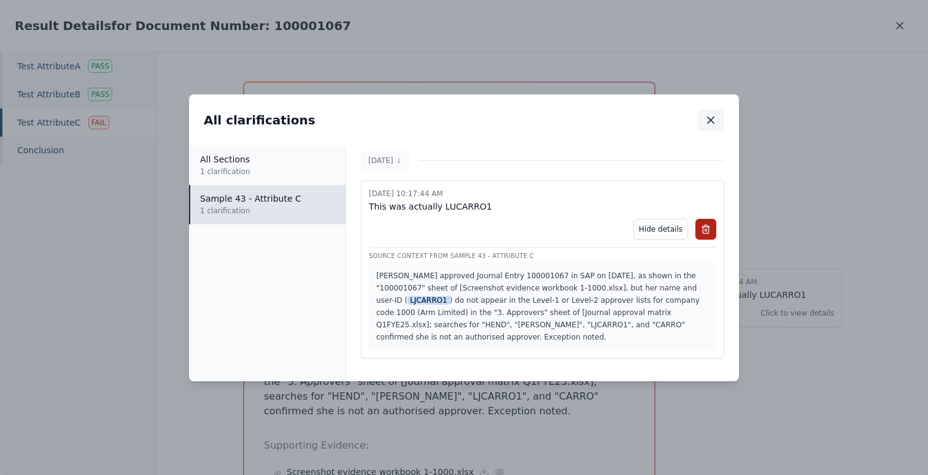
click at [716, 118] on icon "button" at bounding box center [710, 120] width 12 height 12
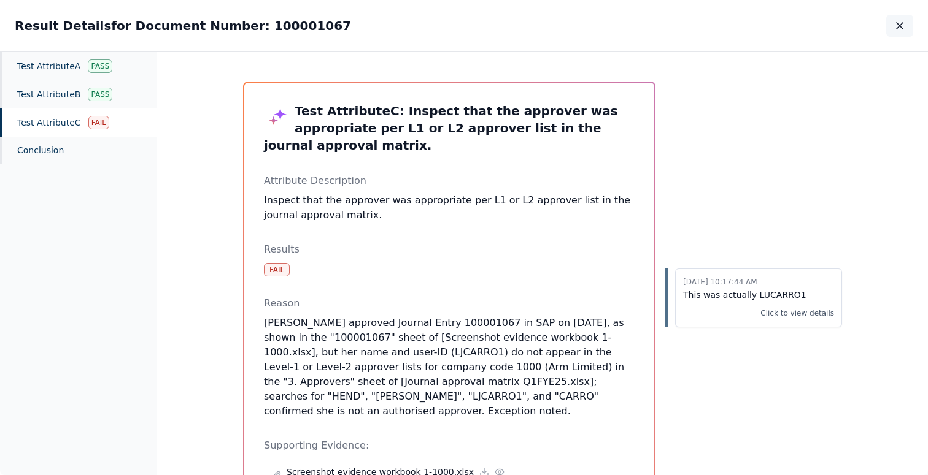
click at [901, 25] on icon "button" at bounding box center [899, 26] width 12 height 12
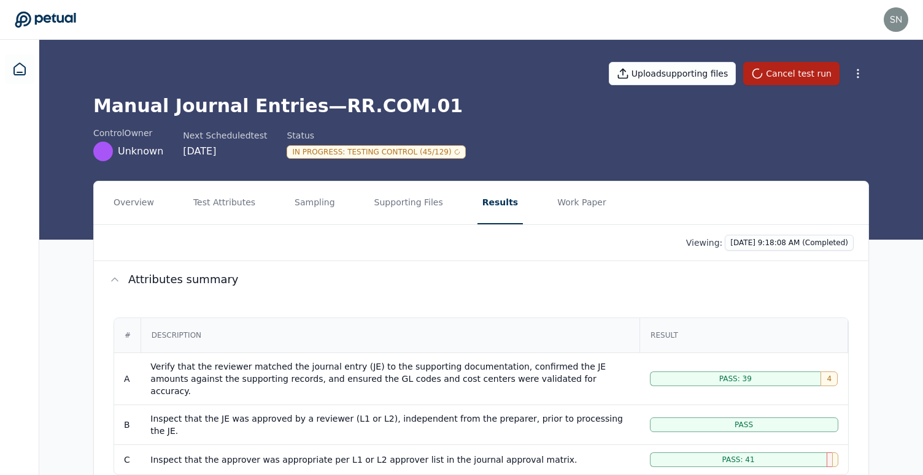
click at [853, 113] on h1 "Manual Journal Entries — RR.COM.01" at bounding box center [480, 106] width 775 height 22
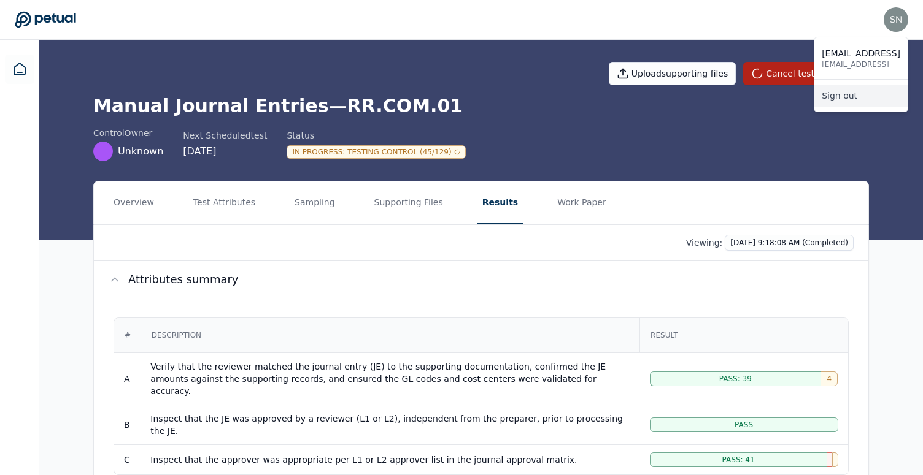
click at [856, 101] on link "Sign out" at bounding box center [860, 96] width 93 height 22
